Goal: Find specific page/section: Find specific page/section

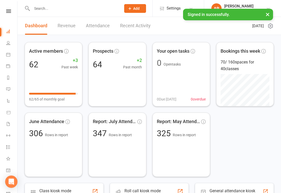
click at [138, 27] on link "Recent Activity" at bounding box center [135, 26] width 31 height 18
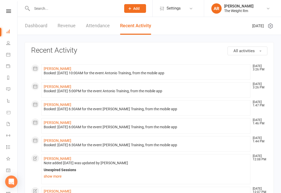
click at [10, 56] on icon at bounding box center [8, 54] width 4 height 4
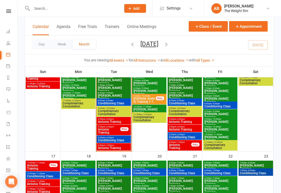
scroll to position [270, 0]
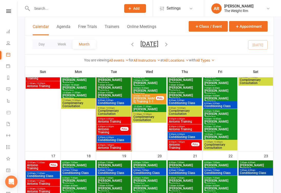
click at [123, 122] on span "Antonio Training" at bounding box center [114, 121] width 32 height 3
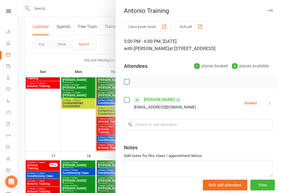
click at [109, 124] on div at bounding box center [148, 96] width 263 height 193
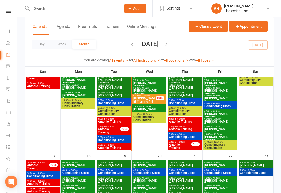
click at [113, 130] on span "Antonio Training" at bounding box center [109, 131] width 23 height 6
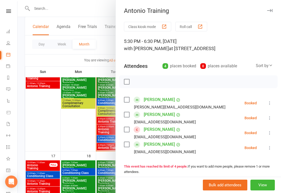
click at [107, 140] on div at bounding box center [148, 96] width 263 height 193
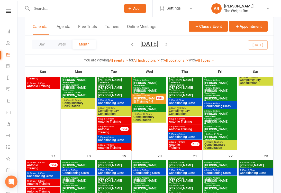
click at [109, 147] on span "Antonio Training" at bounding box center [114, 147] width 32 height 3
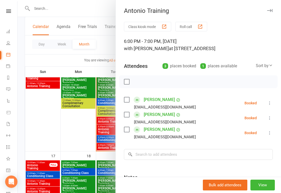
click at [103, 138] on div at bounding box center [148, 96] width 263 height 193
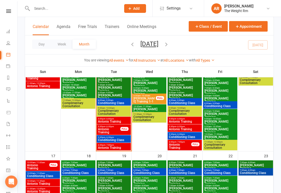
click at [189, 120] on span "Antonio Training" at bounding box center [184, 121] width 32 height 3
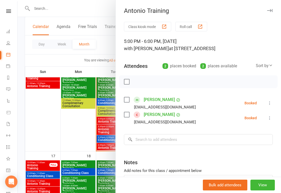
click at [102, 130] on div at bounding box center [148, 96] width 263 height 193
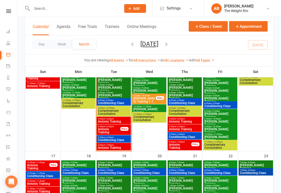
click at [182, 128] on span "Antonio Training" at bounding box center [184, 129] width 32 height 3
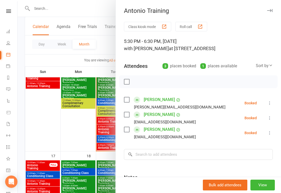
click at [106, 127] on div at bounding box center [148, 96] width 263 height 193
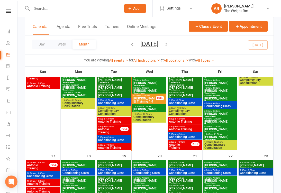
click at [183, 144] on span "Antonio Training" at bounding box center [179, 146] width 23 height 6
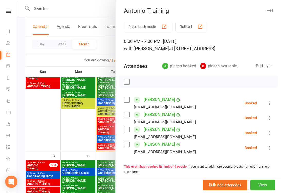
click at [105, 134] on div at bounding box center [148, 96] width 263 height 193
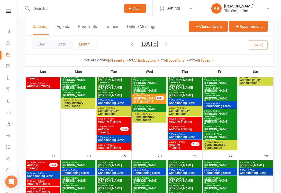
click at [46, 164] on span "Antonio Training" at bounding box center [38, 167] width 23 height 6
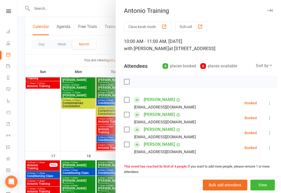
click at [107, 144] on div at bounding box center [148, 96] width 263 height 193
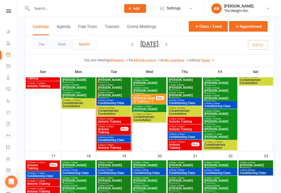
click at [110, 120] on span "Antonio Training" at bounding box center [114, 121] width 32 height 3
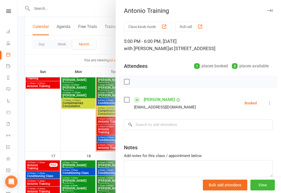
click at [107, 135] on div at bounding box center [148, 96] width 263 height 193
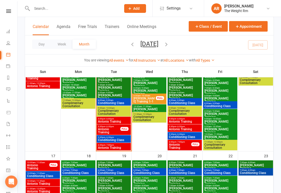
click at [107, 129] on span "Antonio Training" at bounding box center [109, 131] width 23 height 6
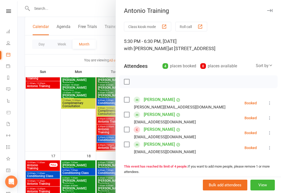
click at [6, 167] on link "General attendance" at bounding box center [12, 171] width 12 height 12
